Goal: Task Accomplishment & Management: Manage account settings

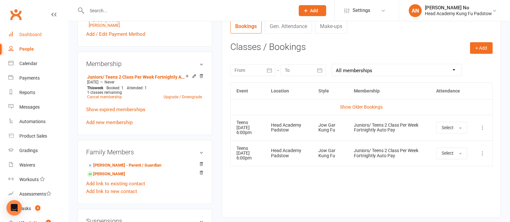
drag, startPoint x: 39, startPoint y: 33, endPoint x: 20, endPoint y: 1, distance: 37.2
click at [39, 33] on div "Dashboard" at bounding box center [30, 34] width 22 height 5
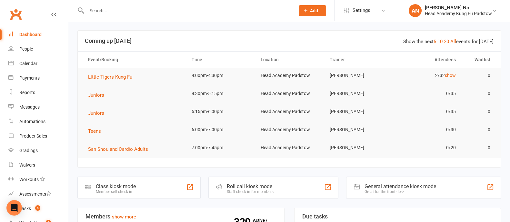
click at [97, 11] on input "text" at bounding box center [188, 10] width 206 height 9
paste input "[EMAIL_ADDRESS][DOMAIN_NAME]"
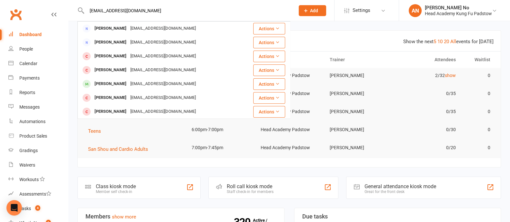
type input "[EMAIL_ADDRESS][DOMAIN_NAME]"
click at [315, 8] on span "Add" at bounding box center [314, 10] width 8 height 5
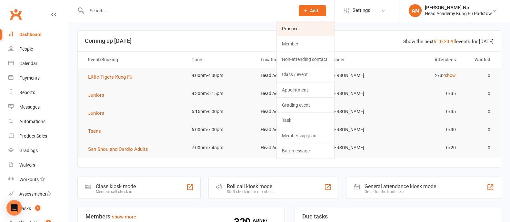
click at [300, 29] on link "Prospect" at bounding box center [305, 28] width 57 height 15
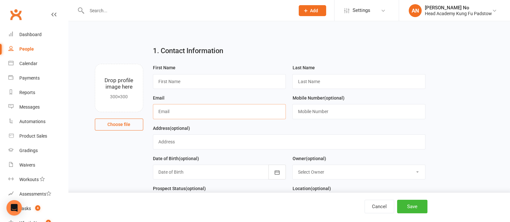
click at [222, 110] on input "text" at bounding box center [219, 111] width 133 height 15
paste input "[PERSON_NAME] [PERSON_NAME] 0451 930 339 [EMAIL_ADDRESS][DOMAIN_NAME]"
drag, startPoint x: 213, startPoint y: 112, endPoint x: 128, endPoint y: 117, distance: 85.4
click at [128, 64] on div "Drop profile image here 300×300 Choose file First Name Last Name Email [PERSON_…" at bounding box center [289, 64] width 424 height 0
type input "[EMAIL_ADDRESS][DOMAIN_NAME]"
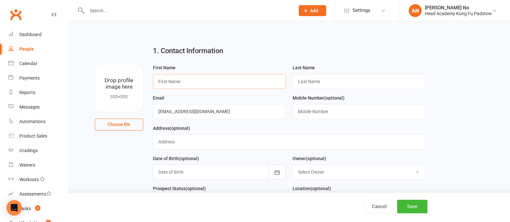
click at [194, 84] on input "text" at bounding box center [219, 81] width 133 height 15
paste input "[PERSON_NAME] [PERSON_NAME] 0451 930 339"
drag, startPoint x: 269, startPoint y: 81, endPoint x: 240, endPoint y: 82, distance: 29.1
click at [240, 82] on input "[PERSON_NAME] [PERSON_NAME] 0451 930 339" at bounding box center [219, 81] width 133 height 15
type input "[PERSON_NAME] [PERSON_NAME]"
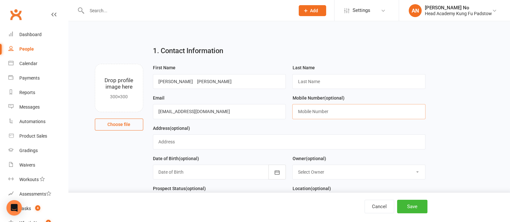
click at [332, 112] on input "text" at bounding box center [358, 111] width 133 height 15
paste input "0451 930 339"
type input "0451 930 339"
drag, startPoint x: 208, startPoint y: 81, endPoint x: 229, endPoint y: 82, distance: 21.0
click at [229, 82] on input "[PERSON_NAME] [PERSON_NAME]" at bounding box center [219, 81] width 133 height 15
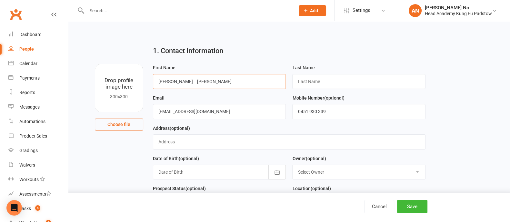
type input "[PERSON_NAME] [PERSON_NAME]"
click at [308, 80] on input "text" at bounding box center [358, 81] width 133 height 15
paste input "[PERSON_NAME]"
type input "[PERSON_NAME]"
drag, startPoint x: 195, startPoint y: 82, endPoint x: 136, endPoint y: 82, distance: 59.4
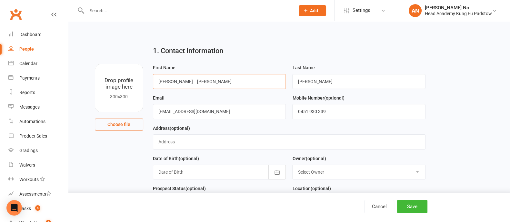
click at [136, 64] on div "Drop profile image here 300×300 Choose file First Name [PERSON_NAME] [PERSON_NA…" at bounding box center [289, 64] width 424 height 0
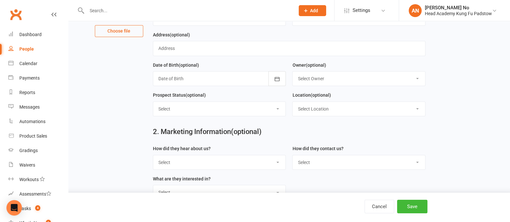
scroll to position [97, 0]
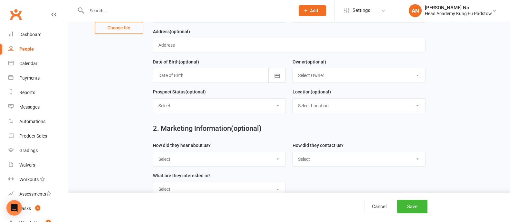
type input "[PERSON_NAME]"
click at [196, 159] on select "Select Google Through A Friend Poster Magazine Walk by Letter Box Drop Facebook" at bounding box center [219, 159] width 133 height 14
select select "Walk by"
click at [153, 152] on select "Select Google Through A Friend Poster Magazine Walk by Letter Box Drop Facebook" at bounding box center [219, 159] width 133 height 14
click at [213, 159] on select "Select Google Through A Friend Poster Magazine Walk by Letter Box Drop Facebook" at bounding box center [219, 159] width 133 height 14
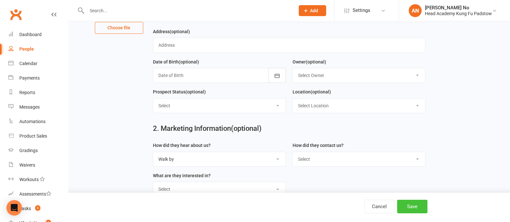
click at [417, 208] on button "Save" at bounding box center [412, 207] width 30 height 14
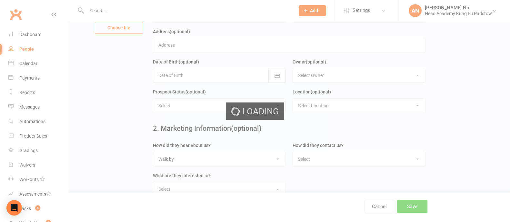
scroll to position [0, 0]
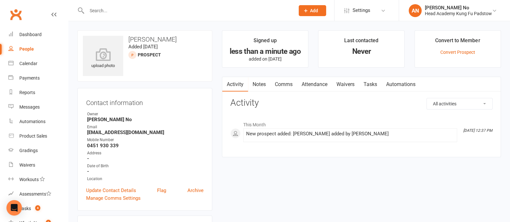
scroll to position [195, 0]
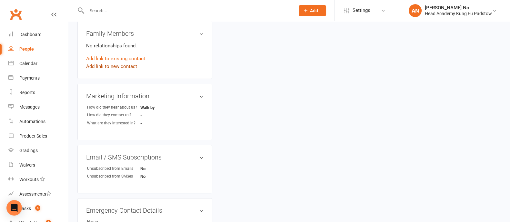
click at [122, 68] on link "Add link to new contact" at bounding box center [111, 67] width 51 height 8
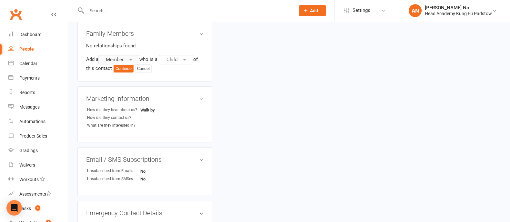
click at [131, 60] on span "button" at bounding box center [130, 59] width 3 height 1
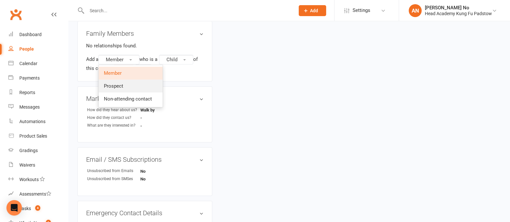
click at [121, 87] on span "Prospect" at bounding box center [113, 86] width 19 height 6
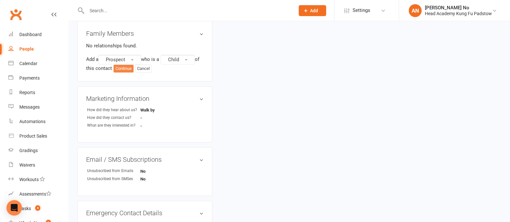
click at [123, 70] on button "Continue" at bounding box center [124, 69] width 20 height 8
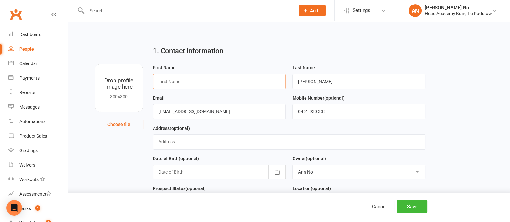
click at [231, 84] on input "text" at bounding box center [219, 81] width 133 height 15
paste input "Divina"
type input "Divina"
click at [415, 203] on button "Save" at bounding box center [412, 207] width 30 height 14
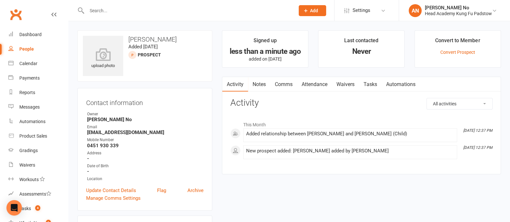
scroll to position [195, 0]
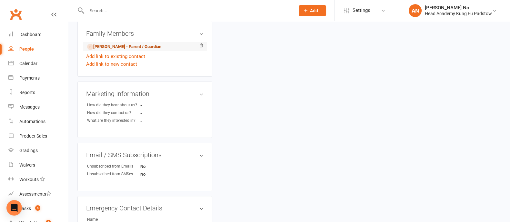
click at [121, 47] on link "[PERSON_NAME] - Parent / Guardian" at bounding box center [124, 47] width 74 height 7
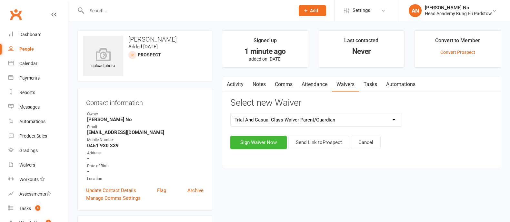
select select "3665"
click at [320, 143] on button "Send Link to [GEOGRAPHIC_DATA]" at bounding box center [319, 143] width 61 height 14
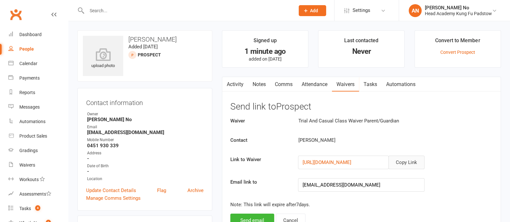
click at [408, 160] on button "Copy Link" at bounding box center [407, 163] width 36 height 14
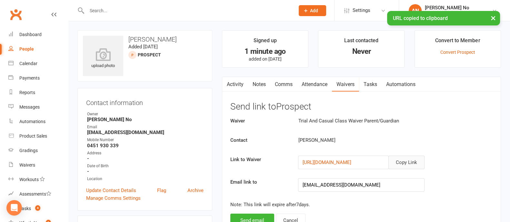
click at [410, 162] on button "Copy Link" at bounding box center [407, 163] width 36 height 14
click at [288, 82] on link "Comms" at bounding box center [284, 84] width 27 height 15
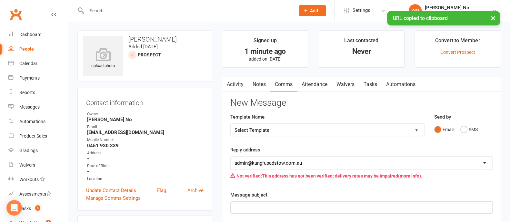
click at [413, 131] on select "Select Template [Email] Membership Waiver - ADULTS [Email] Membership Waiver - …" at bounding box center [328, 130] width 194 height 13
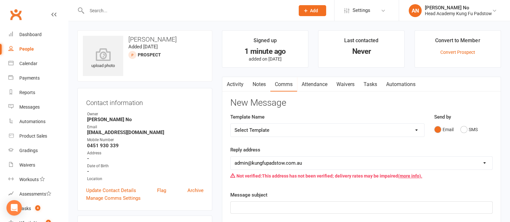
select select "8"
click at [231, 124] on select "Select Template [Email] Membership Waiver - ADULTS [Email] Membership Waiver - …" at bounding box center [328, 130] width 194 height 13
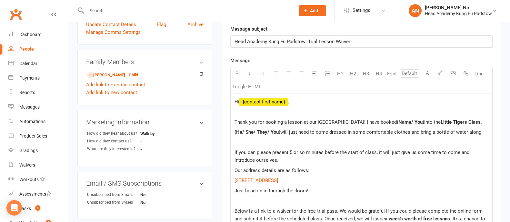
scroll to position [164, 0]
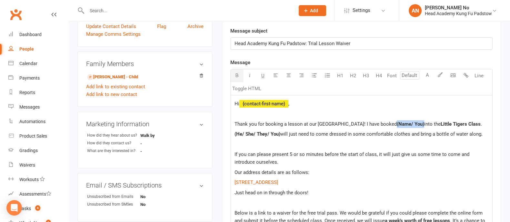
drag, startPoint x: 412, startPoint y: 123, endPoint x: 384, endPoint y: 123, distance: 27.4
click at [384, 123] on p "Thank you for booking a lesson at our Padstow school! I have booked (Name/ You)…" at bounding box center [362, 124] width 254 height 8
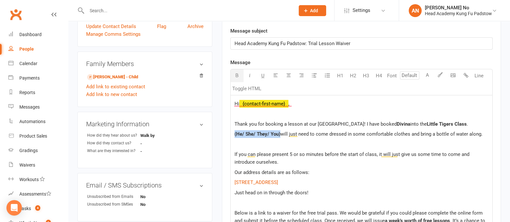
drag, startPoint x: 280, startPoint y: 133, endPoint x: 229, endPoint y: 133, distance: 50.7
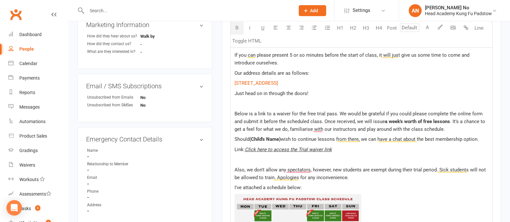
scroll to position [266, 0]
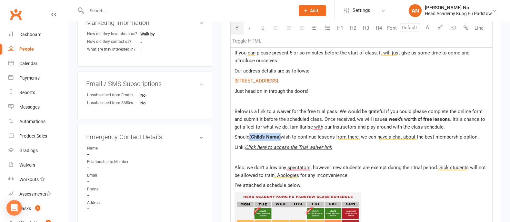
drag, startPoint x: 282, startPoint y: 136, endPoint x: 250, endPoint y: 135, distance: 31.3
click at [250, 135] on p "Should (Child's Name) wish to continue lessons from there, we can have a chat a…" at bounding box center [362, 137] width 254 height 8
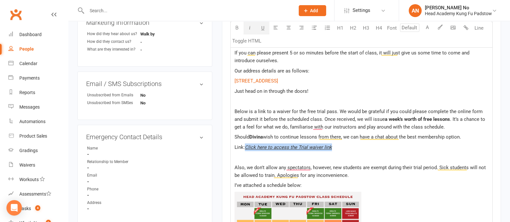
drag, startPoint x: 246, startPoint y: 148, endPoint x: 331, endPoint y: 148, distance: 85.2
click at [331, 148] on span "Click here to access the Trial waiver link" at bounding box center [288, 148] width 87 height 6
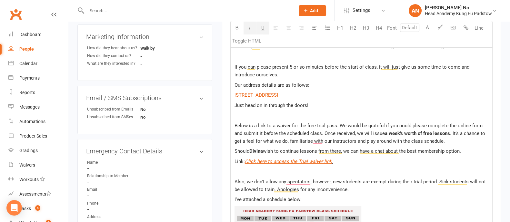
scroll to position [246, 0]
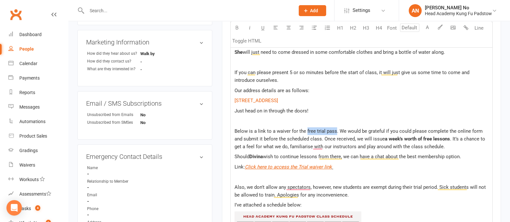
drag, startPoint x: 306, startPoint y: 130, endPoint x: 334, endPoint y: 129, distance: 28.7
click at [334, 129] on span "Below is a link to a waiver for the free trial pass. We would be grateful if yo…" at bounding box center [360, 135] width 250 height 14
click at [250, 26] on icon "button" at bounding box center [250, 27] width 5 height 5
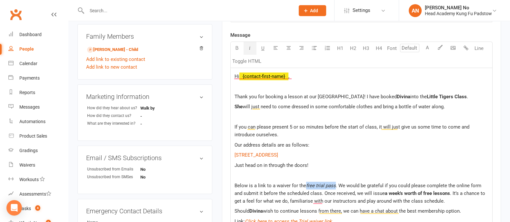
scroll to position [170, 0]
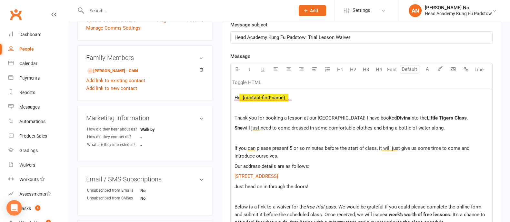
click at [248, 115] on span "Thank you for booking a lesson at our Padstow school! I have booked" at bounding box center [316, 118] width 162 height 6
drag, startPoint x: 251, startPoint y: 117, endPoint x: 258, endPoint y: 117, distance: 6.8
click at [258, 117] on span "Thanks you for booking a lesson at our Padstow school! I have booked" at bounding box center [317, 118] width 165 height 6
click at [358, 117] on span "Thanks again for booking a lesson at our Padstow school! I have booked" at bounding box center [319, 118] width 169 height 6
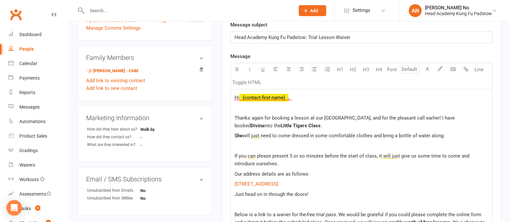
click at [428, 115] on span "Thanks again for booking a lesson at our Padstow school, and for the pleasant c…" at bounding box center [346, 122] width 222 height 14
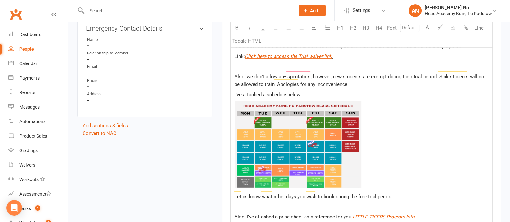
scroll to position [381, 0]
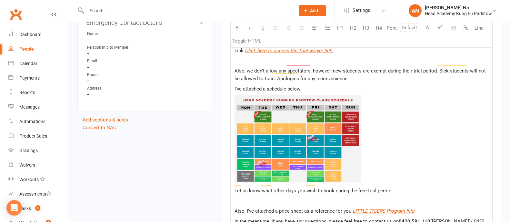
click at [293, 123] on img "To enrich screen reader interactions, please activate Accessibility in Grammarl…" at bounding box center [298, 138] width 127 height 87
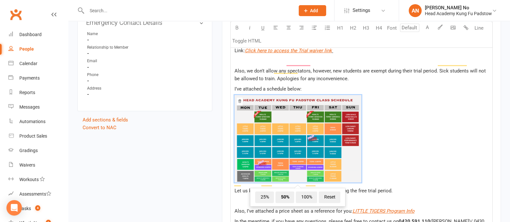
click at [239, 99] on icon "To enrich screen reader interactions, please activate Accessibility in Grammarl…" at bounding box center [240, 101] width 4 height 4
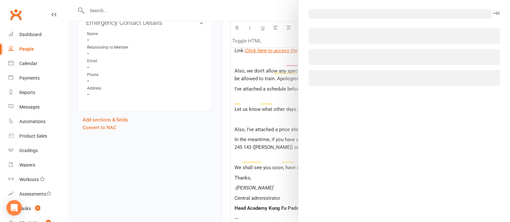
click at [451, 28] on body "Prospect Member Non-attending contact Class / event Appointment Grading event T…" at bounding box center [255, 19] width 510 height 797
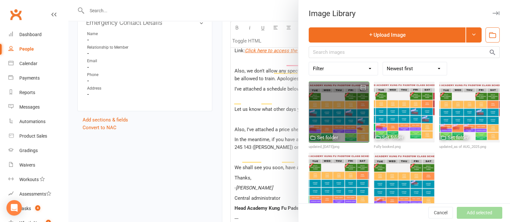
click at [345, 113] on div at bounding box center [339, 112] width 60 height 60
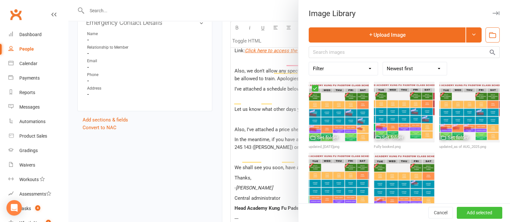
click at [477, 213] on button "Add selected" at bounding box center [480, 214] width 46 height 12
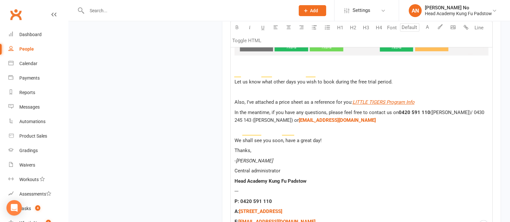
scroll to position [599, 0]
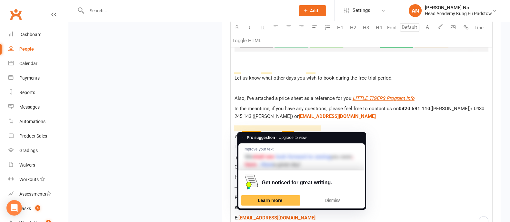
drag, startPoint x: 319, startPoint y: 127, endPoint x: 250, endPoint y: 127, distance: 68.4
click at [250, 134] on span "We shall see you soon, have a great day!" at bounding box center [278, 137] width 87 height 6
click at [292, 134] on span "We shall see you soon, have a great day!" at bounding box center [278, 137] width 87 height 6
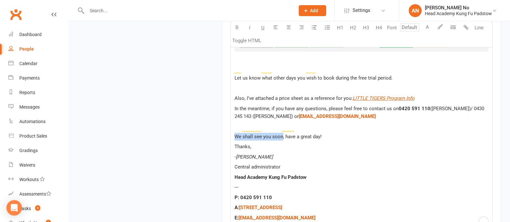
drag, startPoint x: 281, startPoint y: 128, endPoint x: 235, endPoint y: 128, distance: 45.5
click at [235, 134] on span "We shall see you soon, have a great day!" at bounding box center [278, 137] width 87 height 6
click at [290, 134] on span "Enjoy the rest of the week, have a great day!" at bounding box center [282, 137] width 95 height 6
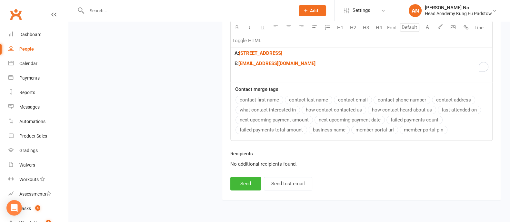
scroll to position [764, 0]
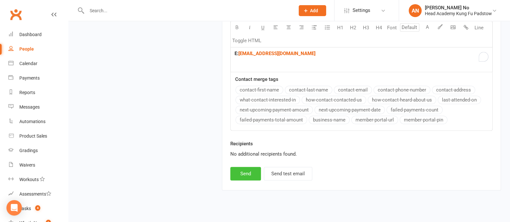
click at [248, 167] on button "Send" at bounding box center [245, 174] width 31 height 14
select select
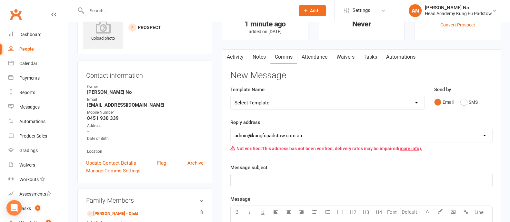
scroll to position [0, 0]
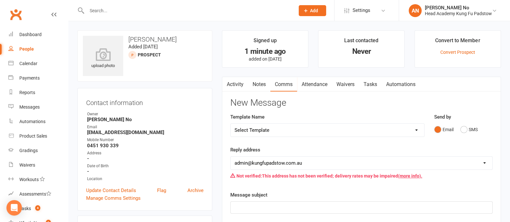
click at [233, 87] on link "Activity" at bounding box center [235, 84] width 26 height 15
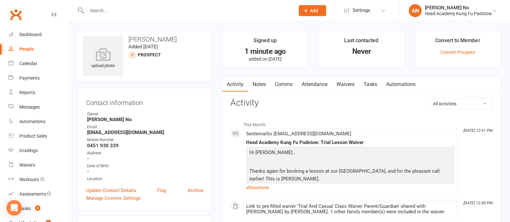
scroll to position [195, 0]
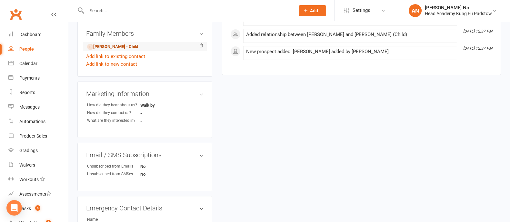
click at [123, 47] on link "[PERSON_NAME] - Child" at bounding box center [112, 47] width 51 height 7
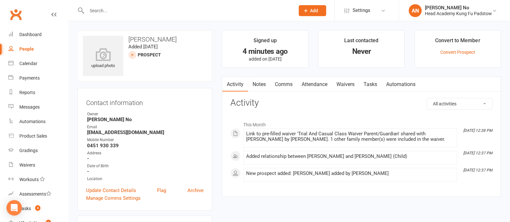
click at [323, 86] on link "Attendance" at bounding box center [314, 84] width 35 height 15
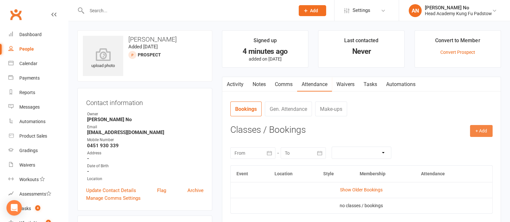
click at [479, 131] on button "+ Add" at bounding box center [481, 131] width 23 height 12
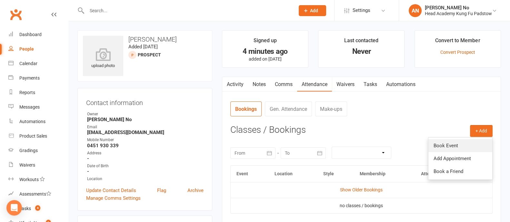
click at [455, 143] on link "Book Event" at bounding box center [461, 145] width 64 height 13
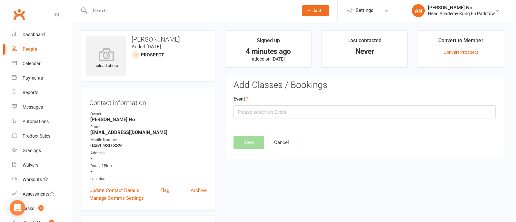
scroll to position [44, 0]
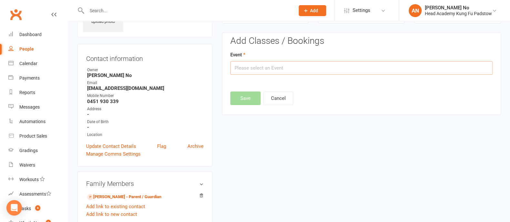
click at [404, 72] on input "text" at bounding box center [361, 68] width 262 height 14
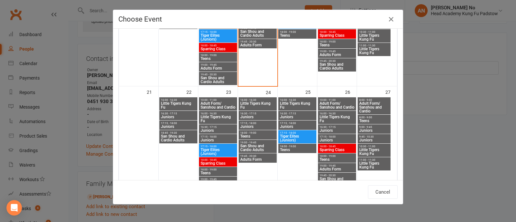
scroll to position [346, 0]
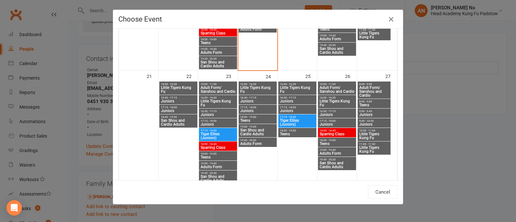
click at [170, 87] on span "Little Tigers Kung Fu" at bounding box center [179, 90] width 36 height 8
type input "Little Tigers Kung Fu - Sep 22, 2025 4:00:00 PM"
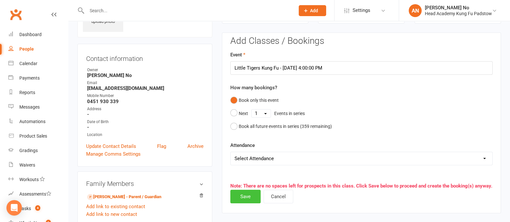
click at [250, 194] on button "Save" at bounding box center [245, 197] width 30 height 14
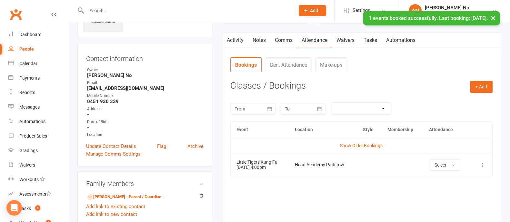
click at [477, 92] on div "+ Add Book Event Add Appointment Book a Friend Classes / Bookings September 202…" at bounding box center [361, 149] width 262 height 137
click at [478, 89] on button "+ Add" at bounding box center [481, 87] width 23 height 12
click at [448, 100] on link "Book Event" at bounding box center [461, 101] width 64 height 13
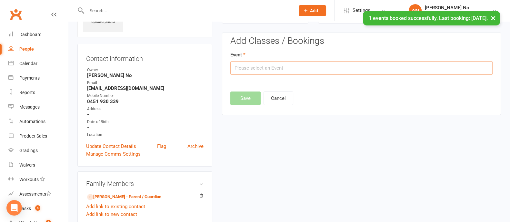
click at [400, 70] on input "text" at bounding box center [361, 68] width 262 height 14
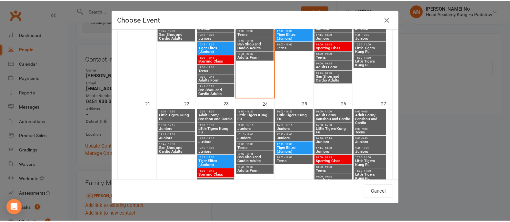
scroll to position [342, 0]
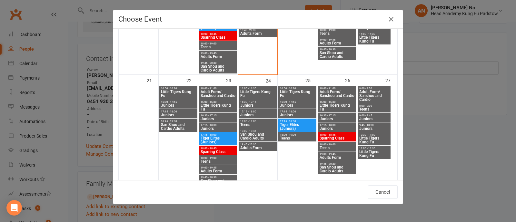
click at [373, 151] on span "Little Tigers Kung Fu" at bounding box center [374, 154] width 30 height 8
type input "Little Tigers Kung Fu - Sep 27, 2025 11:00:00 AM"
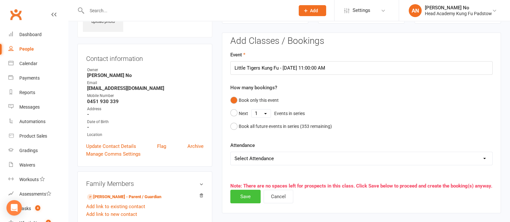
click at [247, 197] on button "Save" at bounding box center [245, 197] width 30 height 14
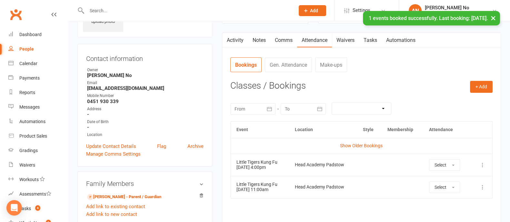
scroll to position [0, 0]
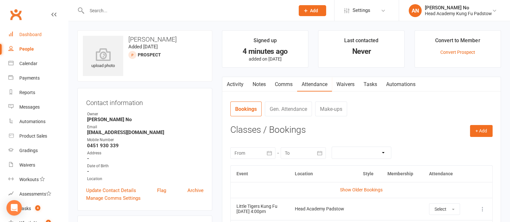
click at [28, 33] on div "Dashboard" at bounding box center [30, 34] width 22 height 5
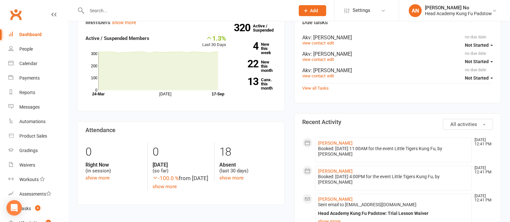
scroll to position [389, 0]
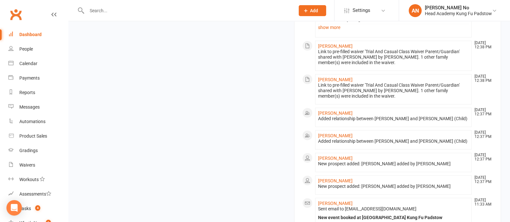
click at [100, 7] on input "text" at bounding box center [188, 10] width 206 height 9
paste input "Fred Manning"
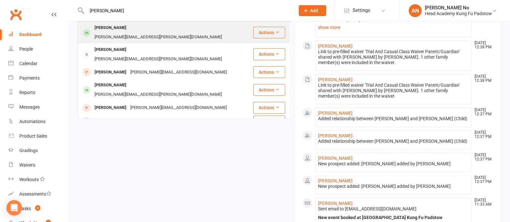
type input "Fred Manning"
click at [114, 23] on div "Fred Manning sadie.sheridan@yahoo.co.uk" at bounding box center [165, 32] width 175 height 21
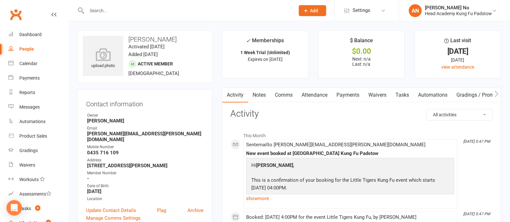
click at [316, 95] on link "Attendance" at bounding box center [314, 95] width 35 height 15
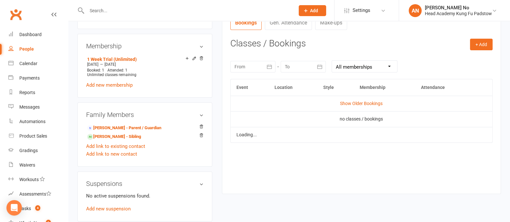
scroll to position [255, 0]
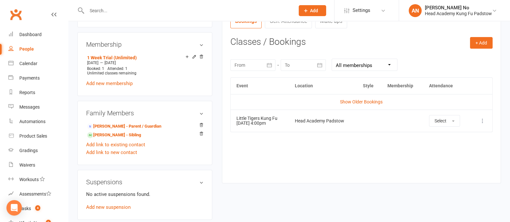
click at [101, 12] on input "text" at bounding box center [188, 10] width 206 height 9
type input "handi"
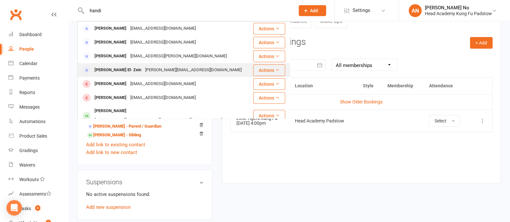
click at [120, 70] on div "Hanadi El- Zein" at bounding box center [118, 70] width 51 height 9
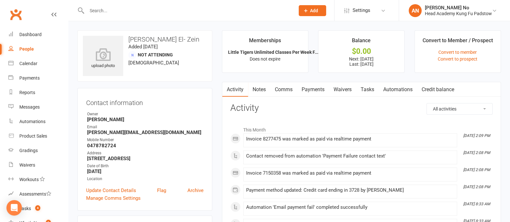
click at [313, 87] on link "Payments" at bounding box center [313, 89] width 32 height 15
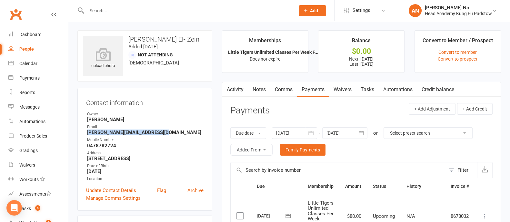
drag, startPoint x: 87, startPoint y: 133, endPoint x: 157, endPoint y: 134, distance: 70.1
click at [157, 133] on strong "hanadi.el-zein1@det.nsw.edu.au" at bounding box center [145, 133] width 117 height 6
copy strong "hanadi.el-zein1@det.nsw.edu.au"
click at [106, 9] on input "text" at bounding box center [188, 10] width 206 height 9
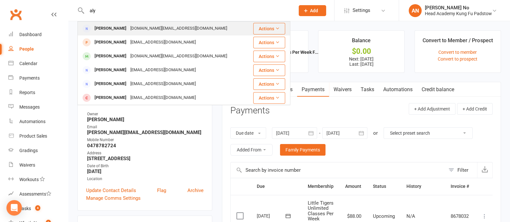
type input "aly"
click at [119, 31] on div "[PERSON_NAME]" at bounding box center [111, 28] width 36 height 9
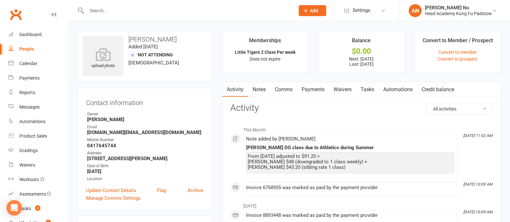
drag, startPoint x: 310, startPoint y: 155, endPoint x: 321, endPoint y: 156, distance: 11.3
click at [321, 156] on div "From 23rd Sept adjusted to $91.20 = Joshua $48 (downgraded to 1 class weekly) +…" at bounding box center [350, 162] width 205 height 16
copy div "91.20"
click at [289, 89] on link "Comms" at bounding box center [284, 89] width 27 height 15
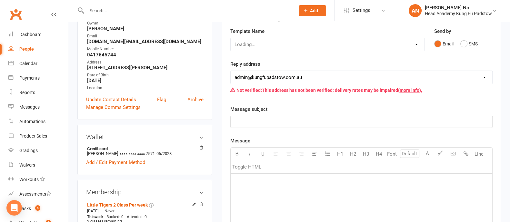
scroll to position [45, 0]
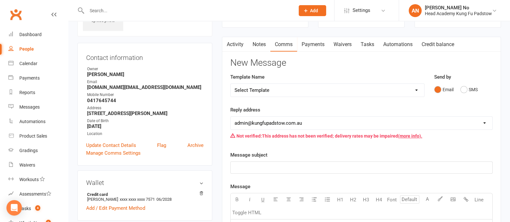
click at [342, 44] on link "Waivers" at bounding box center [342, 44] width 27 height 15
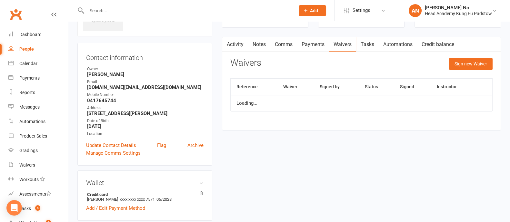
click at [319, 44] on link "Payments" at bounding box center [313, 44] width 32 height 15
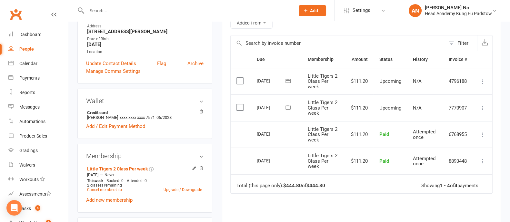
scroll to position [131, 0]
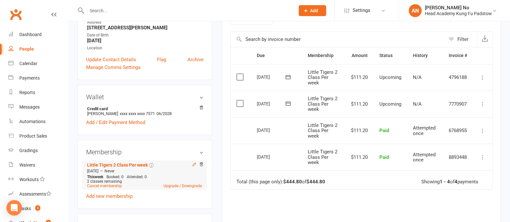
click at [194, 165] on icon at bounding box center [194, 164] width 5 height 5
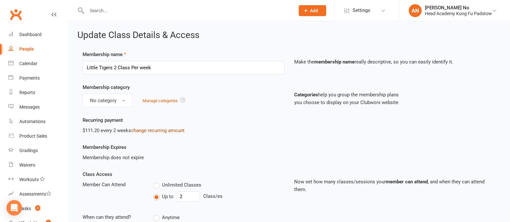
click at [156, 129] on link "change recurring amount" at bounding box center [158, 131] width 54 height 6
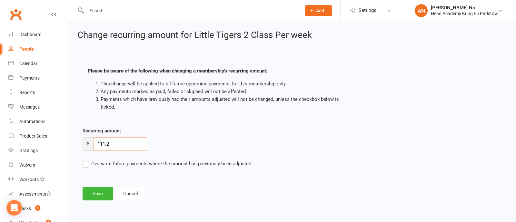
click at [113, 138] on input "111.2" at bounding box center [120, 145] width 54 height 14
paste input "91.20"
type input "91.20"
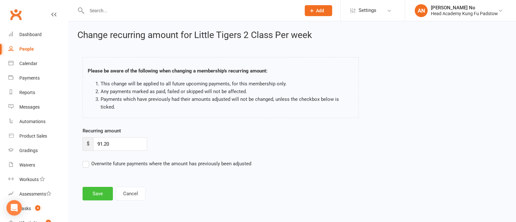
click at [94, 187] on button "Save" at bounding box center [98, 194] width 30 height 14
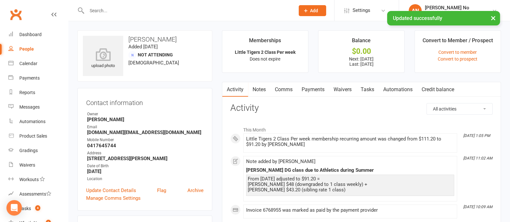
click at [319, 90] on link "Payments" at bounding box center [313, 89] width 32 height 15
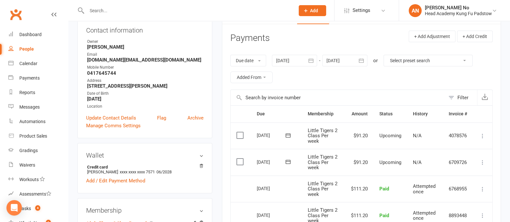
scroll to position [71, 0]
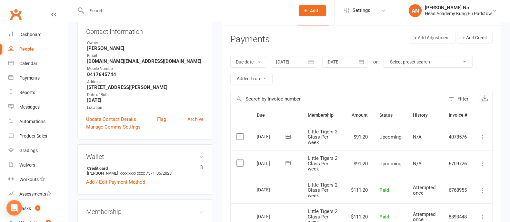
click at [361, 62] on icon "button" at bounding box center [361, 62] width 6 height 6
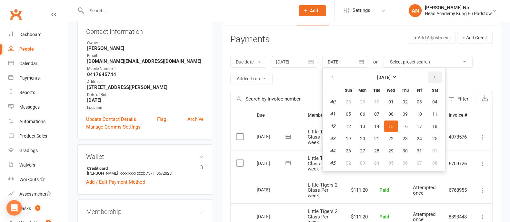
click at [437, 80] on button "button" at bounding box center [435, 78] width 14 height 12
click at [347, 161] on span "30" at bounding box center [348, 163] width 5 height 5
type input "30 Nov 2025"
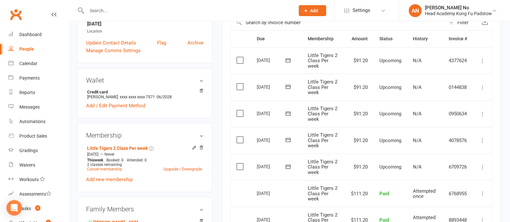
scroll to position [208, 0]
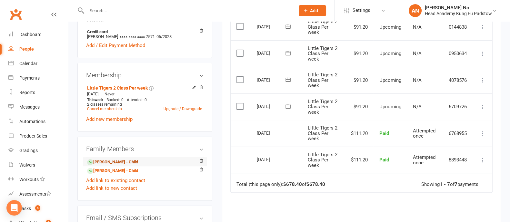
click at [134, 162] on link "Joshua Lentholm - Child" at bounding box center [112, 162] width 51 height 7
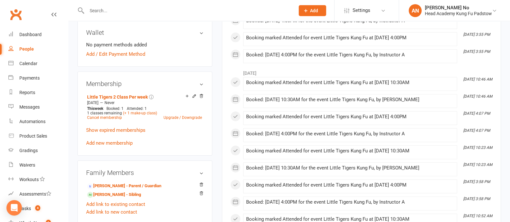
scroll to position [212, 0]
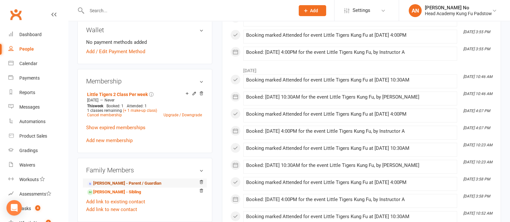
click at [137, 185] on link "Alysha Green - Parent / Guardian" at bounding box center [124, 183] width 74 height 7
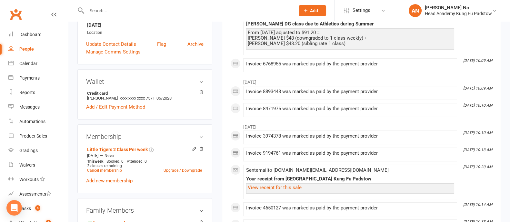
scroll to position [148, 0]
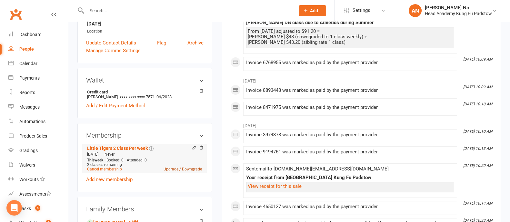
click at [183, 169] on link "Upgrade / Downgrade" at bounding box center [183, 169] width 38 height 5
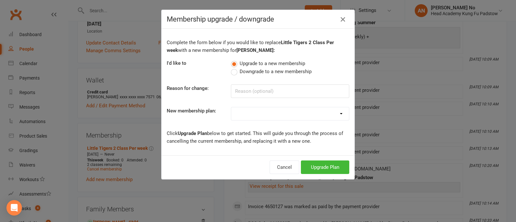
click at [341, 21] on icon "button" at bounding box center [343, 19] width 8 height 8
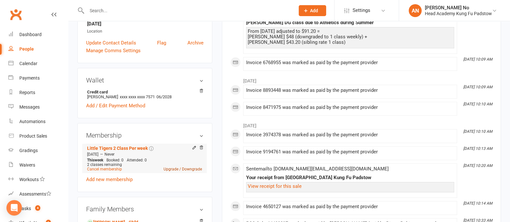
click at [183, 170] on link "Upgrade / Downgrade" at bounding box center [183, 169] width 38 height 5
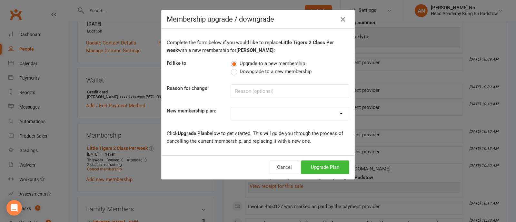
click at [339, 17] on icon "button" at bounding box center [343, 19] width 8 height 8
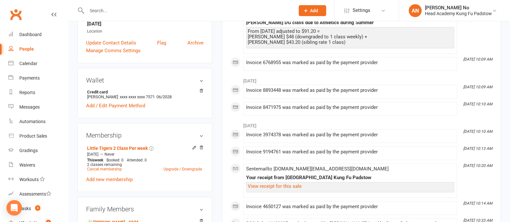
scroll to position [0, 0]
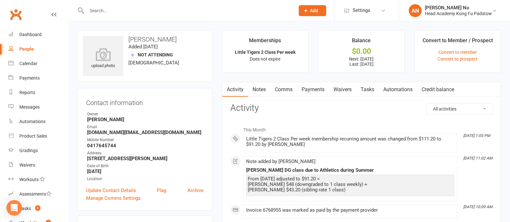
click at [320, 91] on link "Payments" at bounding box center [313, 89] width 32 height 15
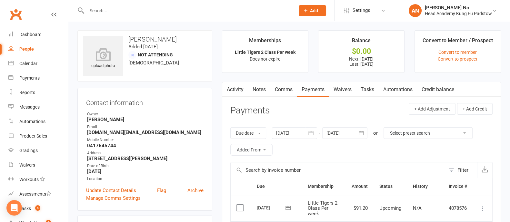
scroll to position [195, 0]
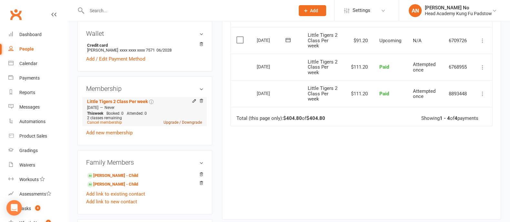
click at [191, 124] on link "Upgrade / Downgrade" at bounding box center [183, 122] width 38 height 5
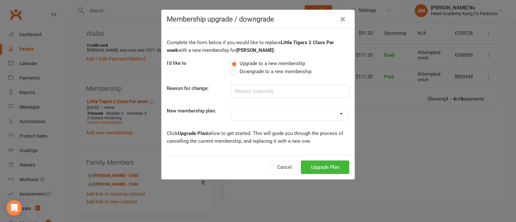
click at [264, 73] on span "Downgrade to a new membership" at bounding box center [276, 71] width 72 height 7
click at [235, 68] on input "Downgrade to a new membership" at bounding box center [233, 68] width 4 height 0
click at [260, 92] on input at bounding box center [290, 92] width 118 height 14
type input "u"
paste input "Athletics during Summer"
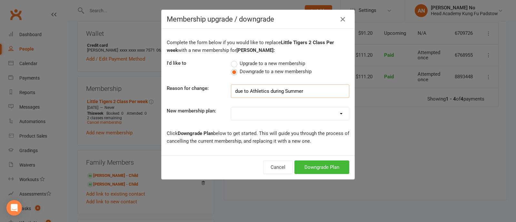
type input "due to Athletics during Summer"
click at [280, 112] on select "Juniors 1 Class Per Week Fortnightly Auto Pay Juniors/ Teens 2 Class Per Week F…" at bounding box center [290, 113] width 118 height 13
select select "3"
click at [231, 107] on select "Juniors 1 Class Per Week Fortnightly Auto Pay Juniors/ Teens 2 Class Per Week F…" at bounding box center [290, 113] width 118 height 13
click at [310, 167] on button "Downgrade Plan" at bounding box center [322, 168] width 55 height 14
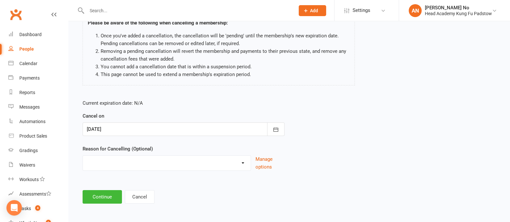
scroll to position [56, 0]
click at [277, 129] on icon "button" at bounding box center [276, 129] width 6 height 6
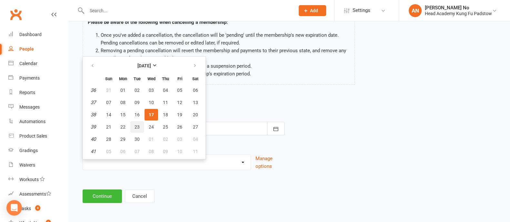
click at [137, 125] on span "23" at bounding box center [137, 127] width 5 height 5
type input "23 Sep 2025"
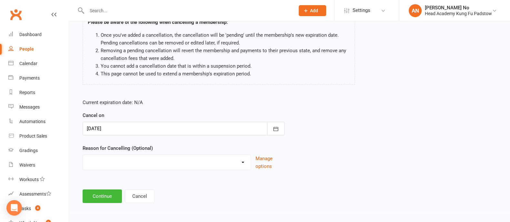
click at [235, 165] on select "Holiday Injury Other reason" at bounding box center [167, 161] width 168 height 13
select select "2"
click at [83, 155] on select "Holiday Injury Other reason" at bounding box center [167, 161] width 168 height 13
click at [120, 198] on input at bounding box center [184, 197] width 202 height 14
paste input "Athletics during Summer"
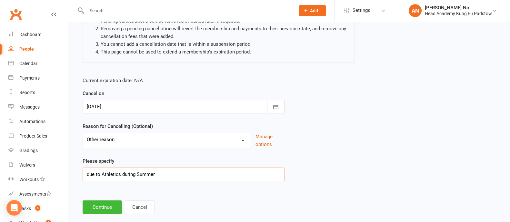
scroll to position [89, 0]
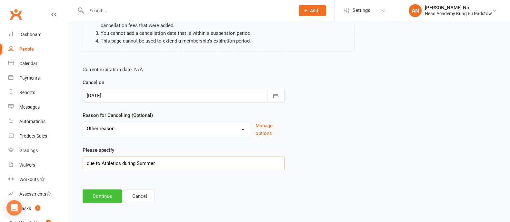
type input "due to Athletics during Summer"
click at [112, 197] on button "Continue" at bounding box center [102, 197] width 39 height 14
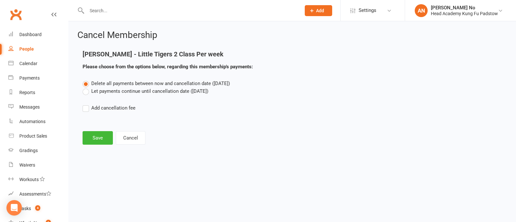
click at [87, 90] on label "Let payments continue until cancellation date (Sep 23, 2025)" at bounding box center [146, 91] width 126 height 8
click at [87, 87] on input "Let payments continue until cancellation date (Sep 23, 2025)" at bounding box center [85, 87] width 4 height 0
click at [98, 137] on button "Save" at bounding box center [98, 138] width 30 height 14
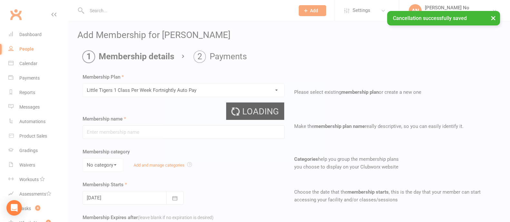
type input "Little Tigers 1 Class Per Week Fortnightly Auto Pay"
type input "0"
type input "1"
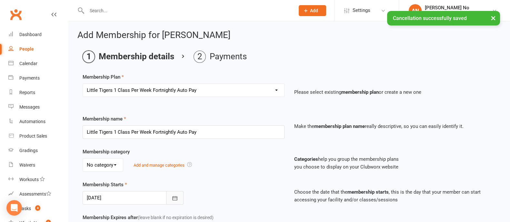
click at [176, 198] on icon "button" at bounding box center [175, 198] width 6 height 6
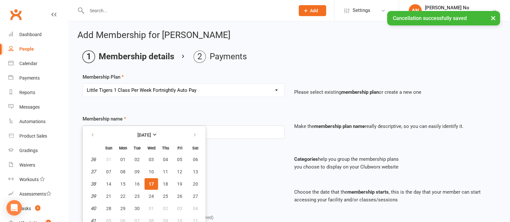
scroll to position [3, 0]
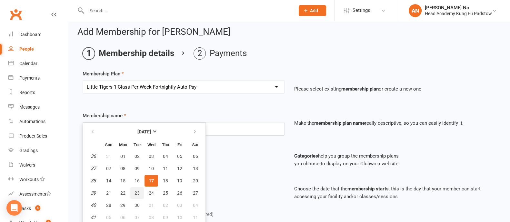
click at [138, 191] on span "23" at bounding box center [137, 193] width 5 height 5
type input "23 Sep 2025"
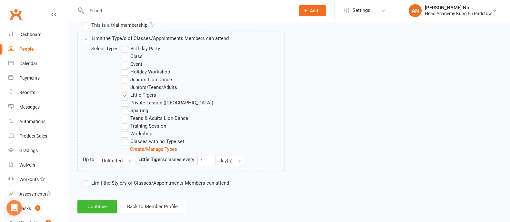
scroll to position [324, 0]
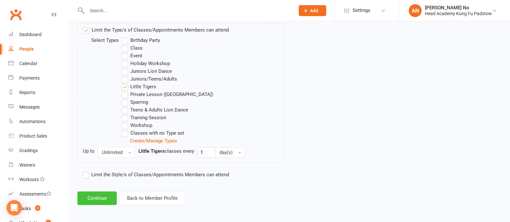
click at [105, 198] on button "Continue" at bounding box center [96, 199] width 39 height 14
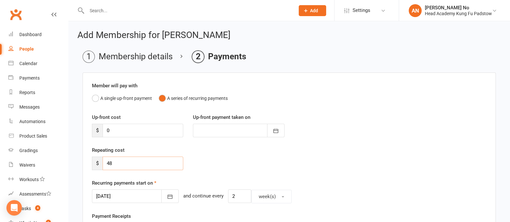
click at [144, 162] on input "48" at bounding box center [143, 164] width 81 height 14
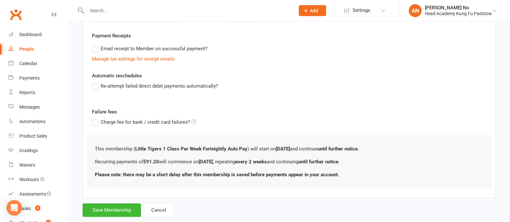
scroll to position [194, 0]
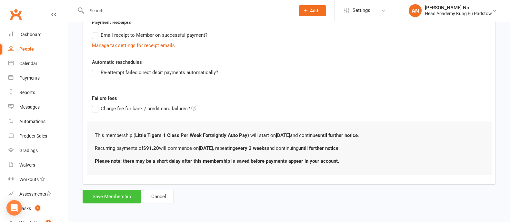
type input "91.20"
click at [112, 197] on button "Save Membership" at bounding box center [112, 197] width 58 height 14
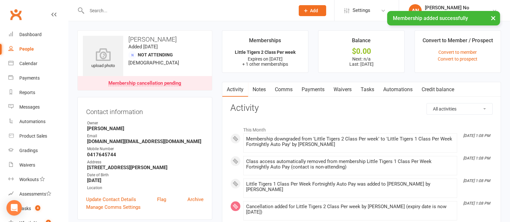
click at [313, 89] on link "Payments" at bounding box center [313, 89] width 32 height 15
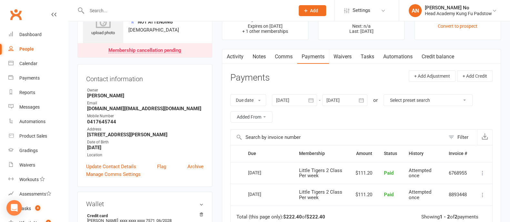
scroll to position [23, 0]
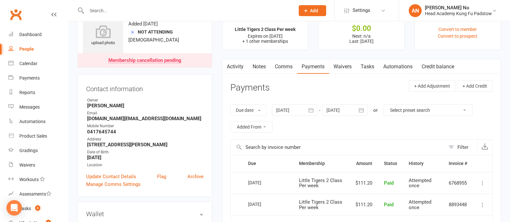
click at [362, 110] on icon "button" at bounding box center [361, 110] width 6 height 6
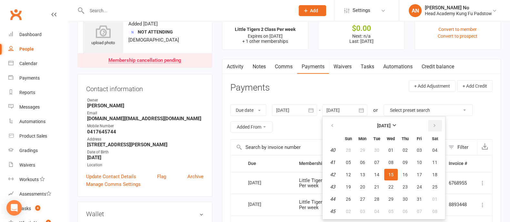
click at [436, 127] on button "button" at bounding box center [435, 126] width 14 height 12
click at [389, 194] on button "31" at bounding box center [391, 200] width 14 height 12
type input "31 Dec 2025"
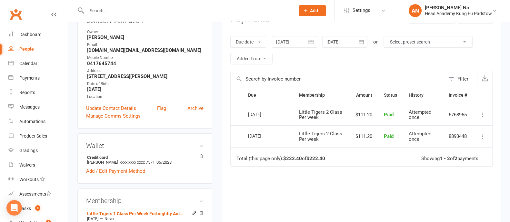
scroll to position [53, 0]
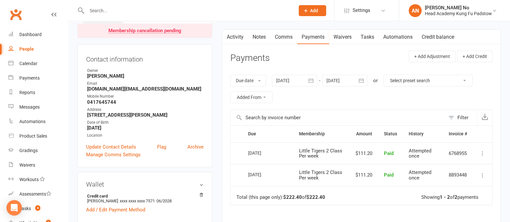
click at [362, 81] on icon "button" at bounding box center [361, 80] width 6 height 6
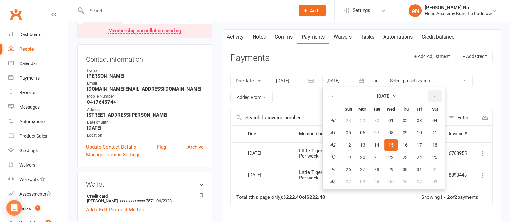
click at [436, 95] on button "button" at bounding box center [435, 96] width 14 height 12
click at [350, 181] on span "30" at bounding box center [348, 181] width 5 height 5
type input "30 Nov 2025"
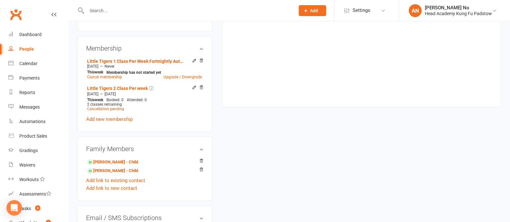
scroll to position [255, 0]
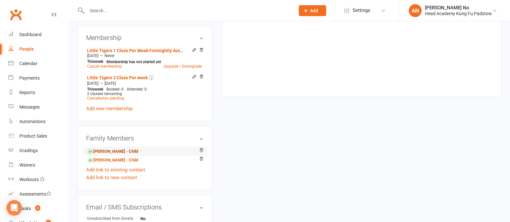
click at [134, 153] on link "Joshua Lentholm - Child" at bounding box center [112, 151] width 51 height 7
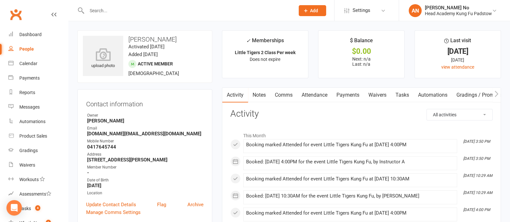
scroll to position [195, 0]
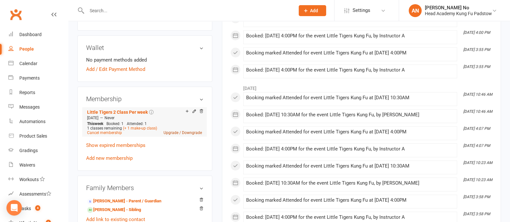
click at [191, 134] on link "Upgrade / Downgrade" at bounding box center [183, 133] width 38 height 5
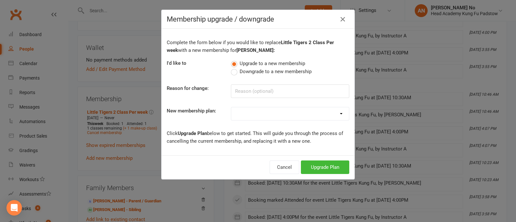
click at [264, 71] on span "Downgrade to a new membership" at bounding box center [276, 71] width 72 height 7
click at [235, 68] on input "Downgrade to a new membership" at bounding box center [233, 68] width 4 height 0
click at [254, 93] on input at bounding box center [290, 92] width 118 height 14
paste input "Athletics during Summer"
type input "due to Athletics during Summer"
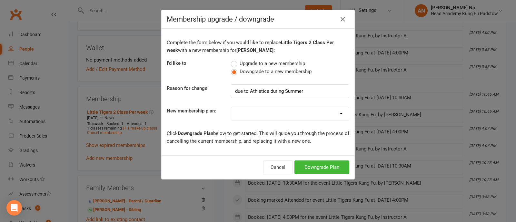
click at [293, 113] on select "Juniors 1 Class Per Week Fortnightly Auto Pay Juniors/ Teens 2 Class Per Week F…" at bounding box center [290, 113] width 118 height 13
select select "3"
click at [231, 107] on select "Juniors 1 Class Per Week Fortnightly Auto Pay Juniors/ Teens 2 Class Per Week F…" at bounding box center [290, 113] width 118 height 13
click at [314, 167] on button "Downgrade Plan" at bounding box center [322, 168] width 55 height 14
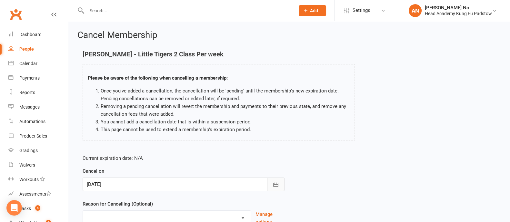
click at [273, 183] on icon "button" at bounding box center [276, 185] width 6 height 6
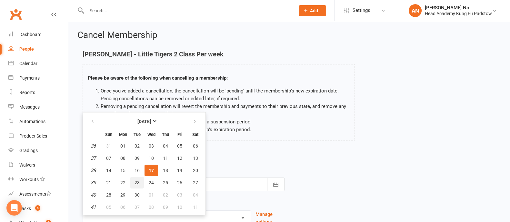
click at [138, 181] on span "23" at bounding box center [137, 182] width 5 height 5
type input "23 Sep 2025"
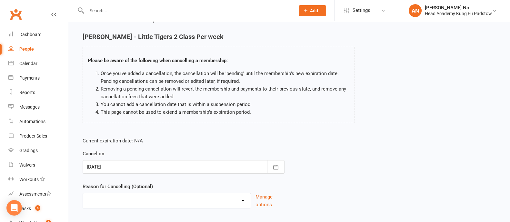
scroll to position [56, 0]
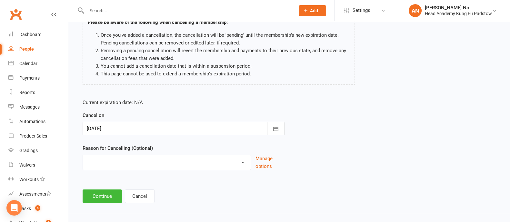
click at [242, 165] on select "Holiday Injury Other reason" at bounding box center [167, 161] width 168 height 13
select select "2"
click at [83, 155] on select "Holiday Injury Other reason" at bounding box center [167, 161] width 168 height 13
click at [130, 195] on input at bounding box center [184, 197] width 202 height 14
paste input "Athletics during Summer"
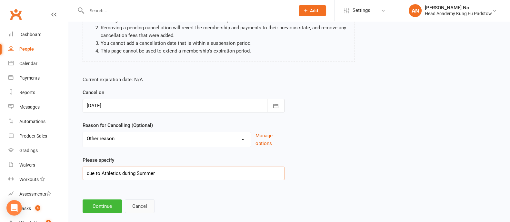
scroll to position [89, 0]
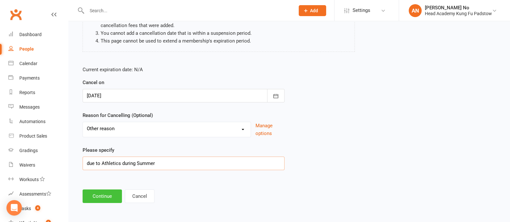
type input "due to Athletics during Summer"
click at [108, 194] on button "Continue" at bounding box center [102, 197] width 39 height 14
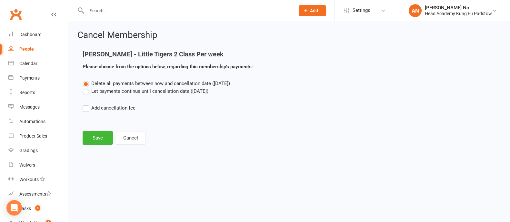
scroll to position [0, 0]
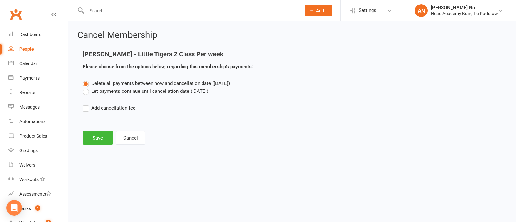
click at [115, 90] on label "Let payments continue until cancellation date (Sep 23, 2025)" at bounding box center [146, 91] width 126 height 8
click at [87, 87] on input "Let payments continue until cancellation date (Sep 23, 2025)" at bounding box center [85, 87] width 4 height 0
click at [98, 139] on button "Save" at bounding box center [98, 138] width 30 height 14
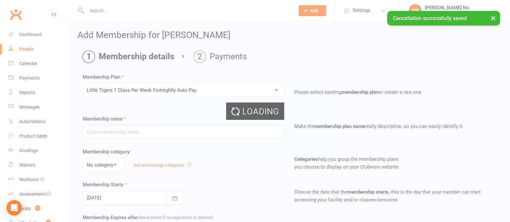
type input "Little Tigers 1 Class Per Week Fortnightly Auto Pay"
type input "0"
type input "1"
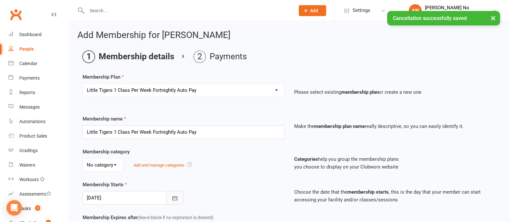
click at [173, 198] on icon "button" at bounding box center [175, 198] width 6 height 6
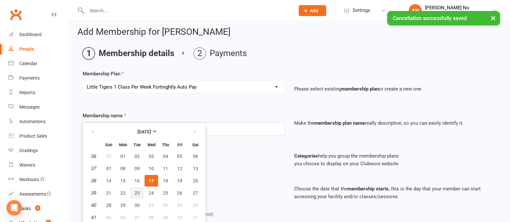
click at [137, 191] on span "23" at bounding box center [137, 193] width 5 height 5
type input "23 Sep 2025"
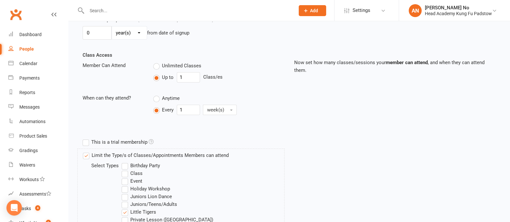
scroll to position [341, 0]
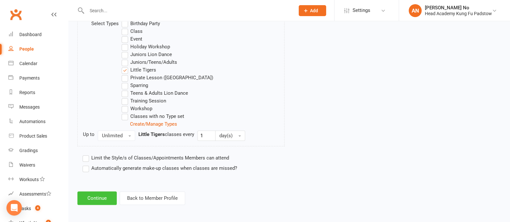
click at [102, 197] on button "Continue" at bounding box center [96, 199] width 39 height 14
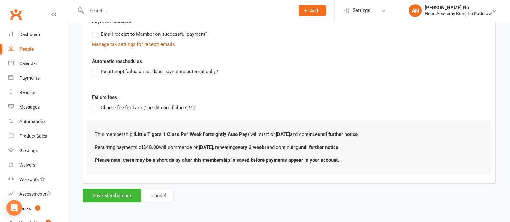
scroll to position [0, 0]
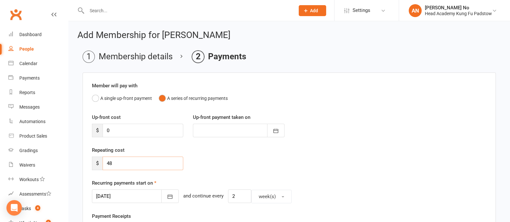
click at [137, 161] on input "48" at bounding box center [143, 164] width 81 height 14
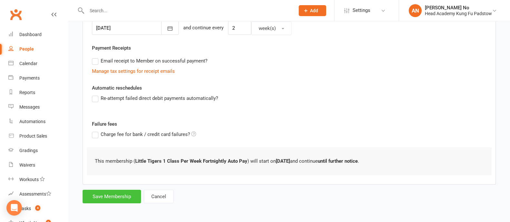
type input "0"
click at [124, 198] on button "Save Membership" at bounding box center [112, 197] width 58 height 14
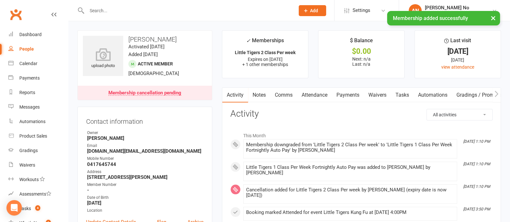
click at [320, 95] on link "Attendance" at bounding box center [314, 95] width 35 height 15
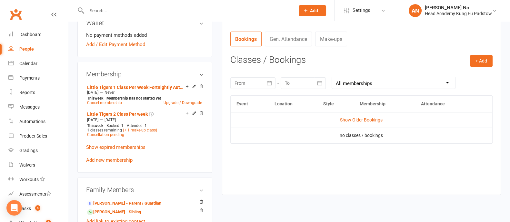
scroll to position [260, 0]
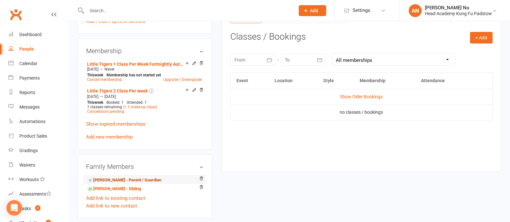
click at [135, 180] on link "Alysha Green - Parent / Guardian" at bounding box center [124, 180] width 74 height 7
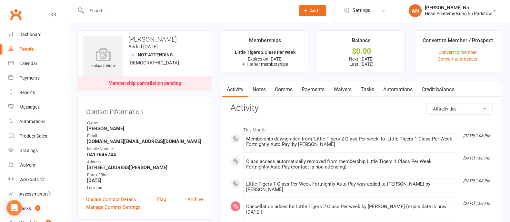
click at [319, 89] on link "Payments" at bounding box center [313, 89] width 32 height 15
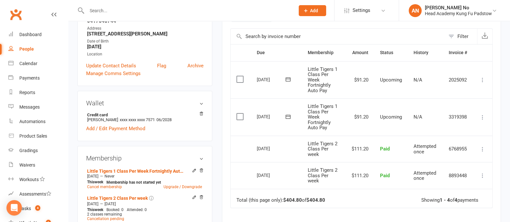
scroll to position [314, 0]
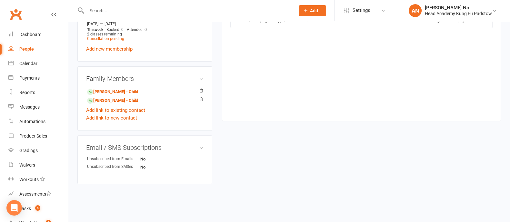
click at [107, 14] on input "text" at bounding box center [188, 10] width 206 height 9
paste input "Isabella (Bella) Tsui"
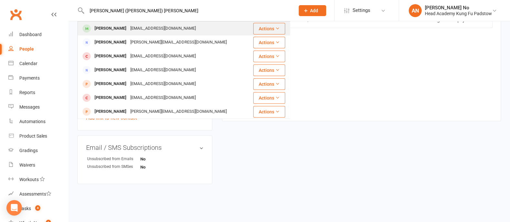
type input "Isabella (Bella) Tsui"
click at [128, 25] on div "rachelhisa@hotmail.com" at bounding box center [162, 28] width 69 height 9
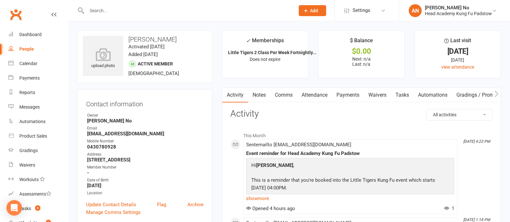
click at [318, 96] on link "Attendance" at bounding box center [314, 95] width 35 height 15
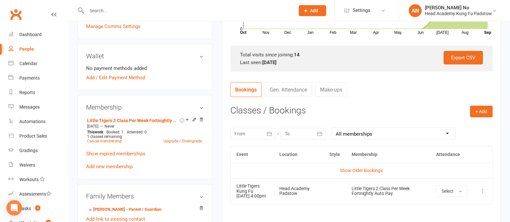
scroll to position [188, 0]
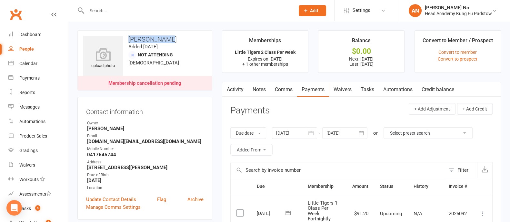
drag, startPoint x: 129, startPoint y: 38, endPoint x: 168, endPoint y: 41, distance: 39.1
click at [168, 41] on h3 "[PERSON_NAME]" at bounding box center [145, 39] width 124 height 7
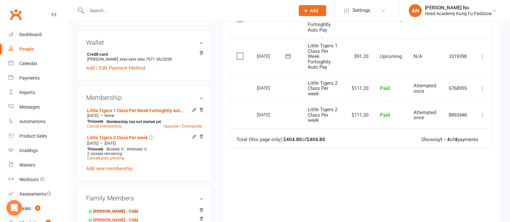
click at [121, 210] on link "Joshua Lentholm - Child" at bounding box center [112, 212] width 51 height 7
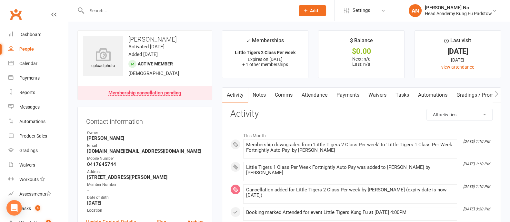
drag, startPoint x: 128, startPoint y: 40, endPoint x: 175, endPoint y: 37, distance: 47.5
click at [175, 37] on h3 "Joshua Lentholm" at bounding box center [145, 39] width 124 height 7
copy h3 "Joshua Lentholm"
click at [106, 5] on div at bounding box center [183, 10] width 213 height 21
click at [106, 12] on input "text" at bounding box center [188, 10] width 206 height 9
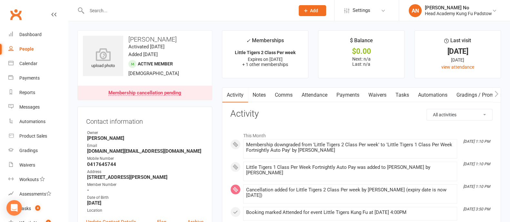
paste input "Logan McKinley"
type input "Logan McKinley"
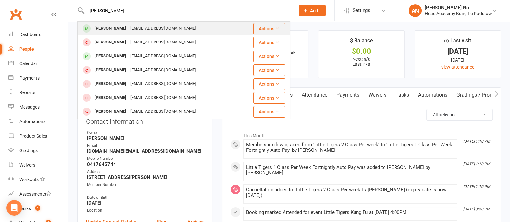
click at [121, 31] on div "Logan McKinley" at bounding box center [111, 28] width 36 height 9
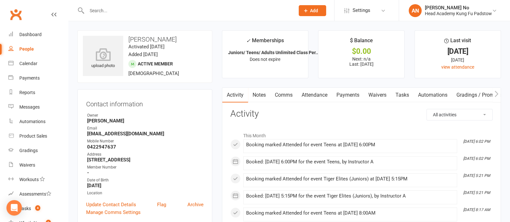
click at [325, 93] on link "Attendance" at bounding box center [314, 95] width 35 height 15
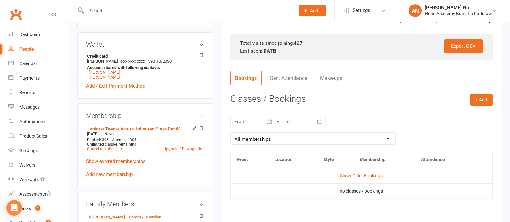
scroll to position [206, 0]
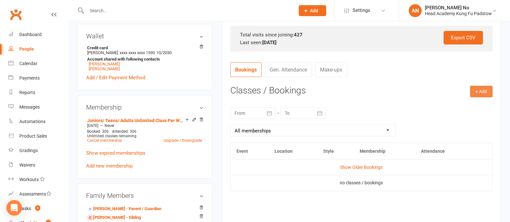
click at [478, 91] on button "+ Add" at bounding box center [481, 92] width 23 height 12
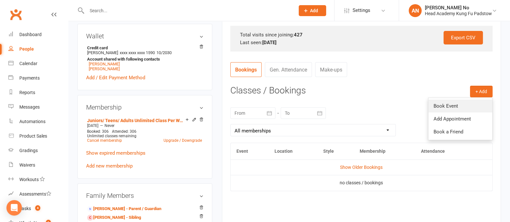
click at [461, 105] on link "Book Event" at bounding box center [461, 106] width 64 height 13
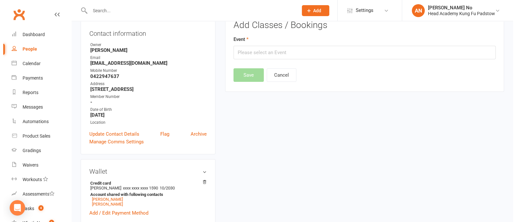
scroll to position [55, 0]
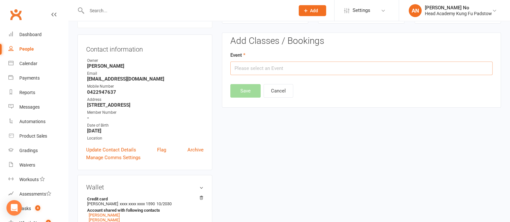
click at [399, 68] on input "text" at bounding box center [361, 69] width 262 height 14
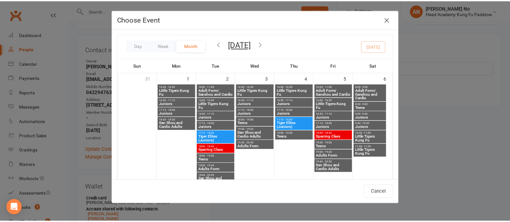
scroll to position [264, 0]
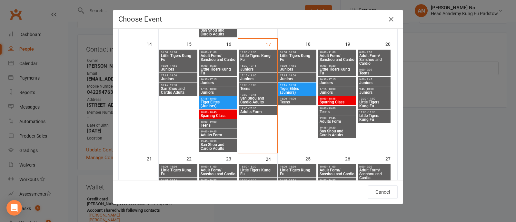
click at [245, 88] on span "Teens" at bounding box center [258, 89] width 36 height 4
type input "Teens - Sep 17, 2025 6:00:00 PM"
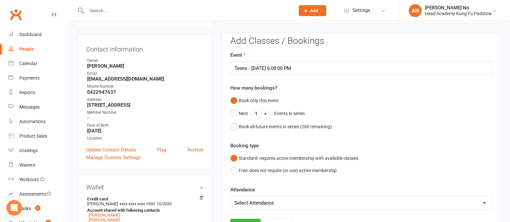
scroll to position [250, 0]
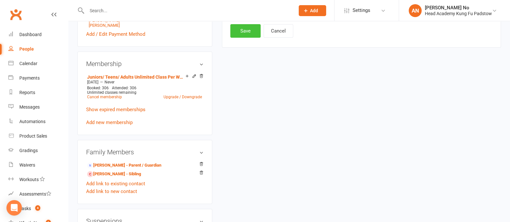
click at [242, 33] on button "Save" at bounding box center [245, 31] width 30 height 14
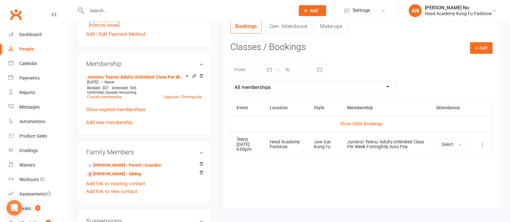
drag, startPoint x: 70, startPoint y: 40, endPoint x: 90, endPoint y: 50, distance: 22.2
click at [70, 40] on div "upload photo Logan McKinley Activated 5 May, 2022 Added 5 May, 2022 Active memb…" at bounding box center [289, 110] width 442 height 679
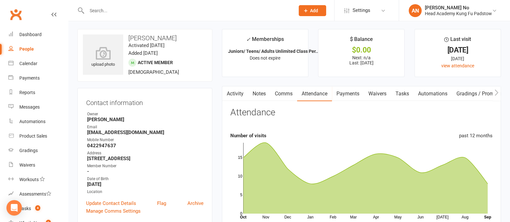
scroll to position [0, 0]
